Goal: Use online tool/utility: Utilize a website feature to perform a specific function

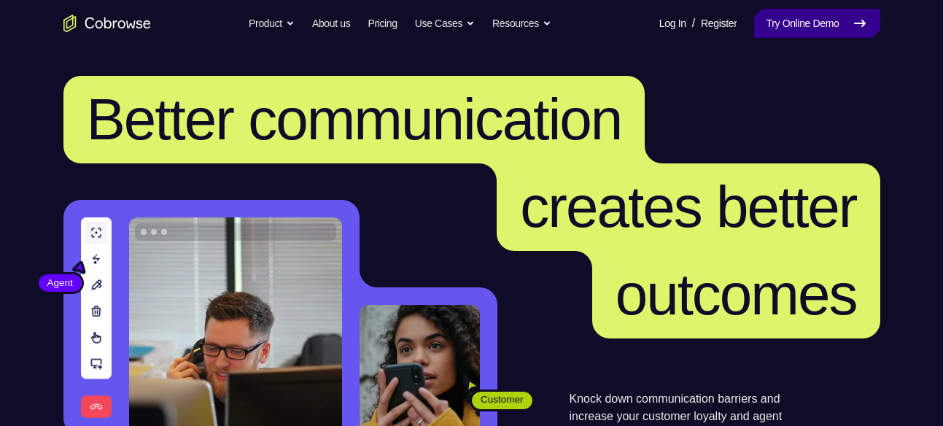
click at [837, 22] on link "Try Online Demo" at bounding box center [816, 23] width 125 height 29
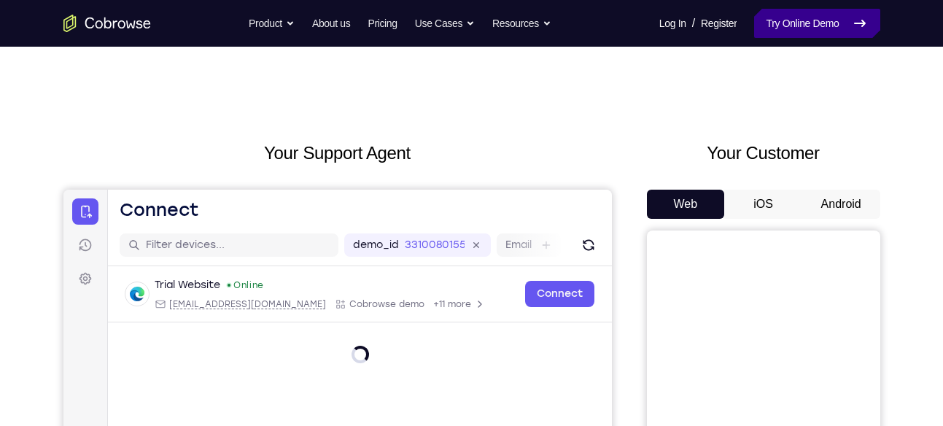
click at [825, 26] on link "Try Online Demo" at bounding box center [816, 23] width 125 height 29
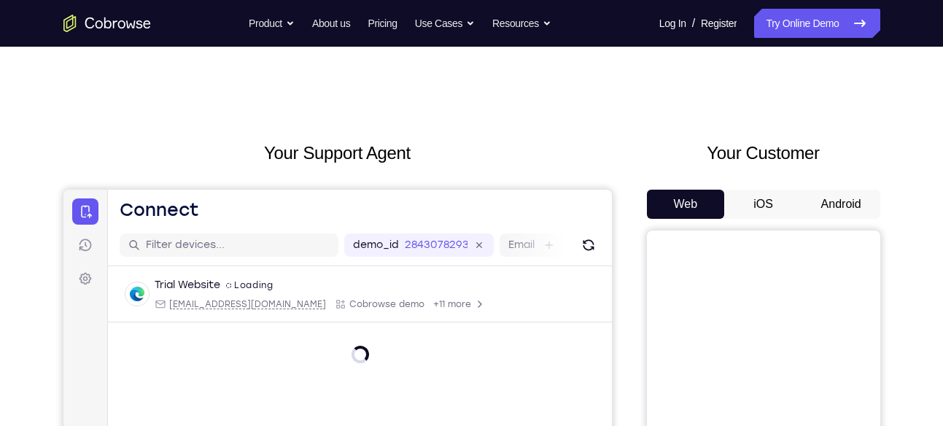
click at [832, 198] on button "Android" at bounding box center [841, 204] width 78 height 29
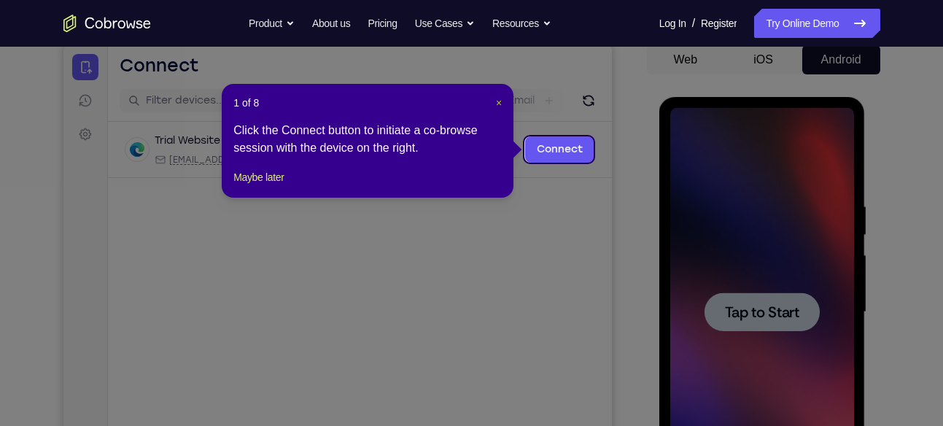
click at [499, 105] on span "×" at bounding box center [499, 103] width 6 height 12
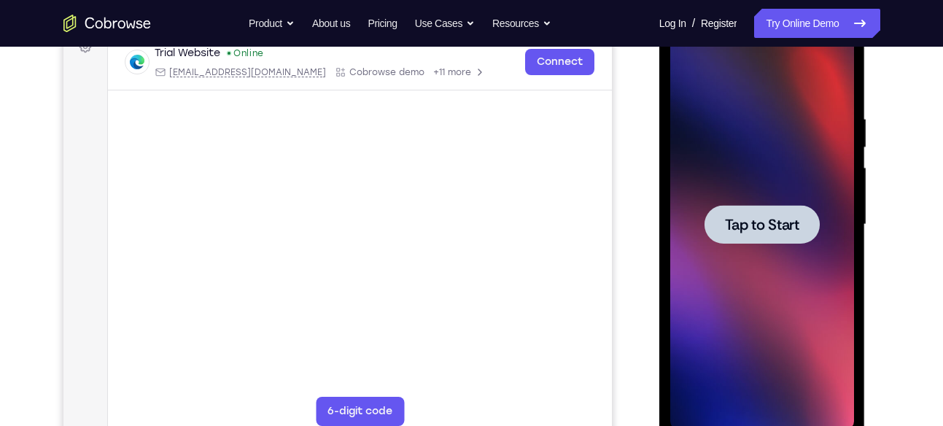
scroll to position [235, 0]
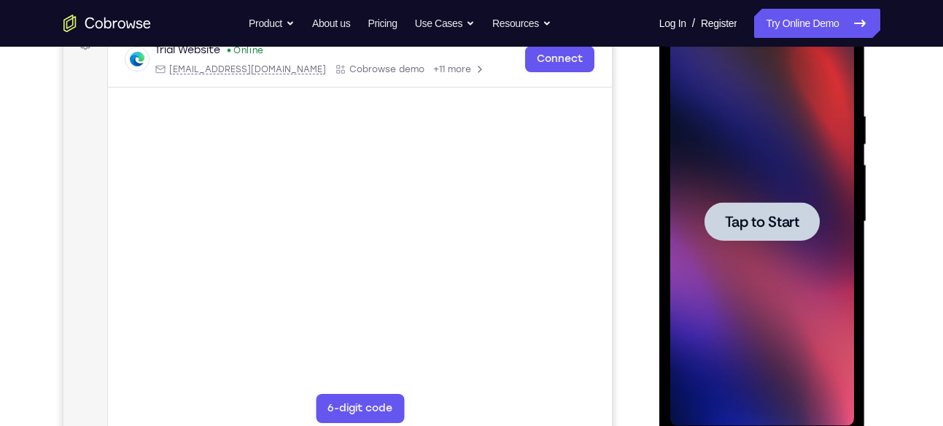
click at [774, 225] on span "Tap to Start" at bounding box center [762, 221] width 74 height 15
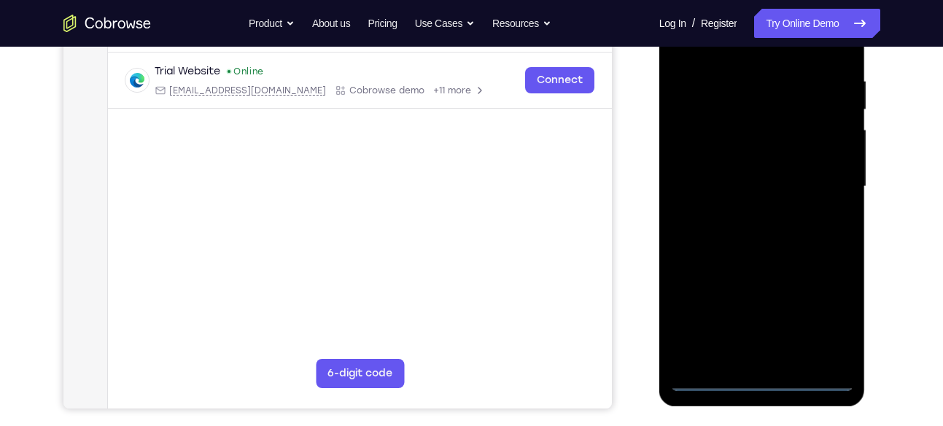
scroll to position [271, 0]
click at [761, 379] on div at bounding box center [762, 186] width 184 height 408
click at [833, 320] on div at bounding box center [762, 186] width 184 height 408
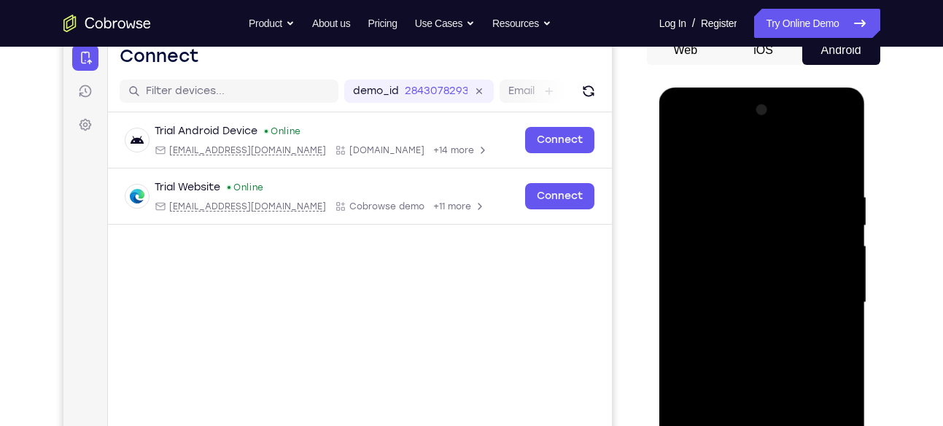
scroll to position [179, 0]
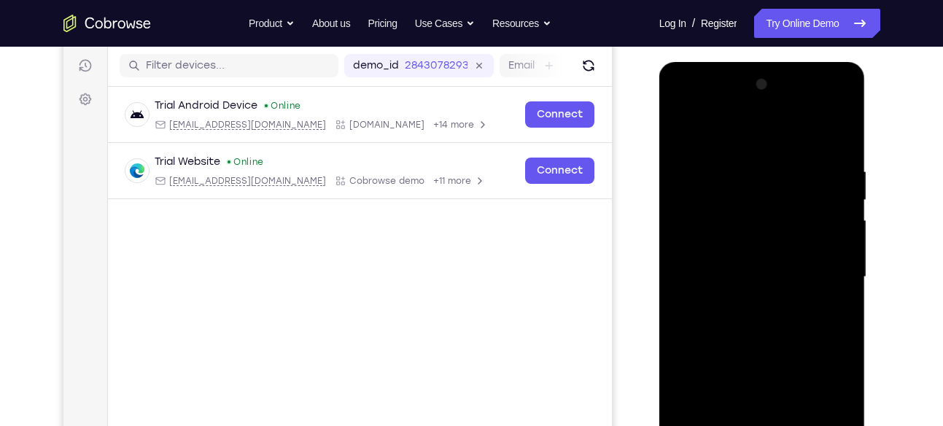
click at [691, 102] on div at bounding box center [762, 277] width 184 height 408
click at [824, 263] on div at bounding box center [762, 277] width 184 height 408
click at [740, 303] on div at bounding box center [762, 277] width 184 height 408
